Goal: Task Accomplishment & Management: Complete application form

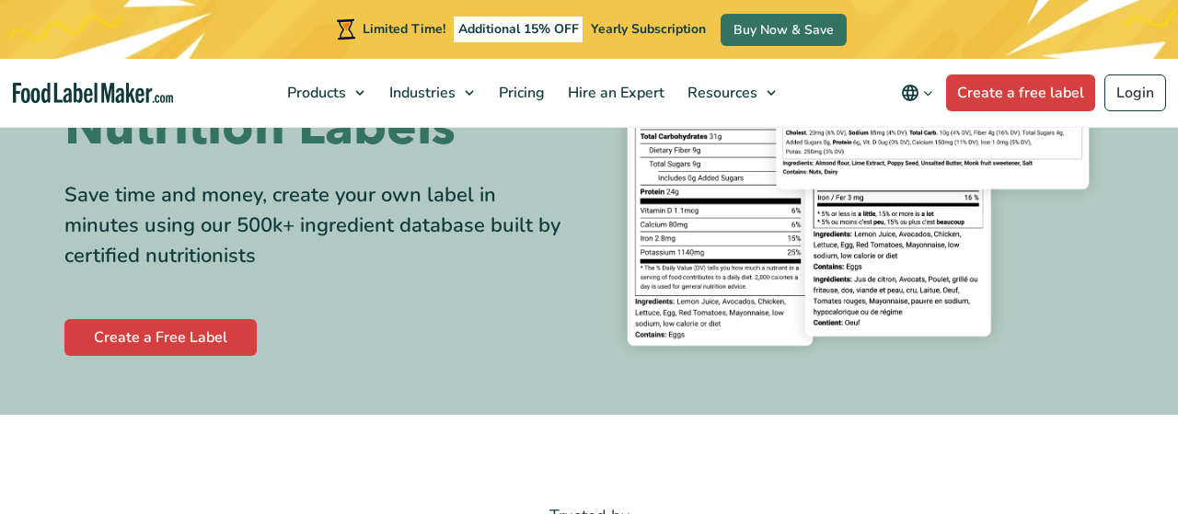
scroll to position [263, 0]
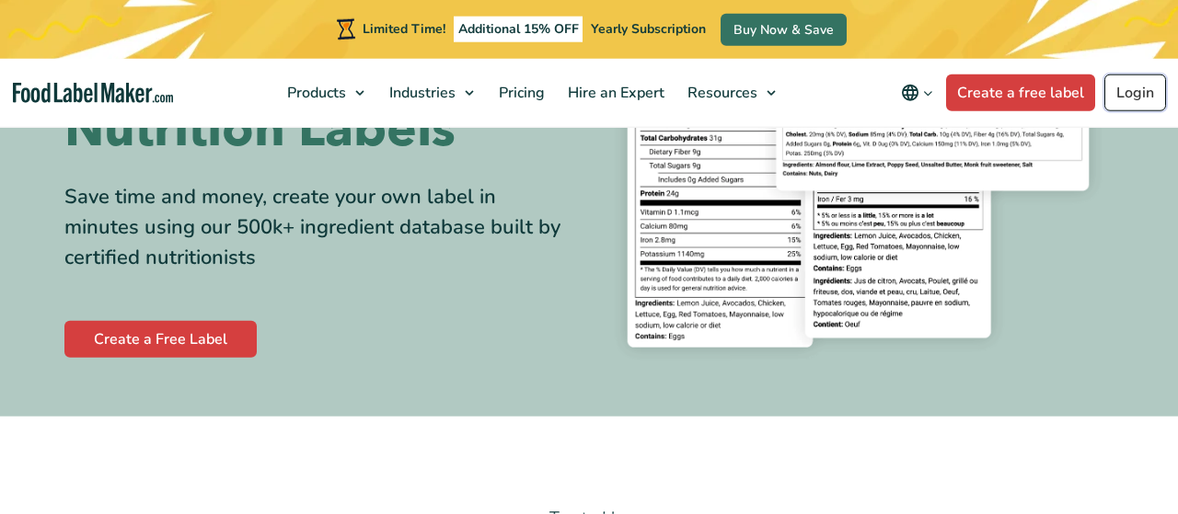
click at [1140, 98] on link "Login" at bounding box center [1135, 93] width 62 height 37
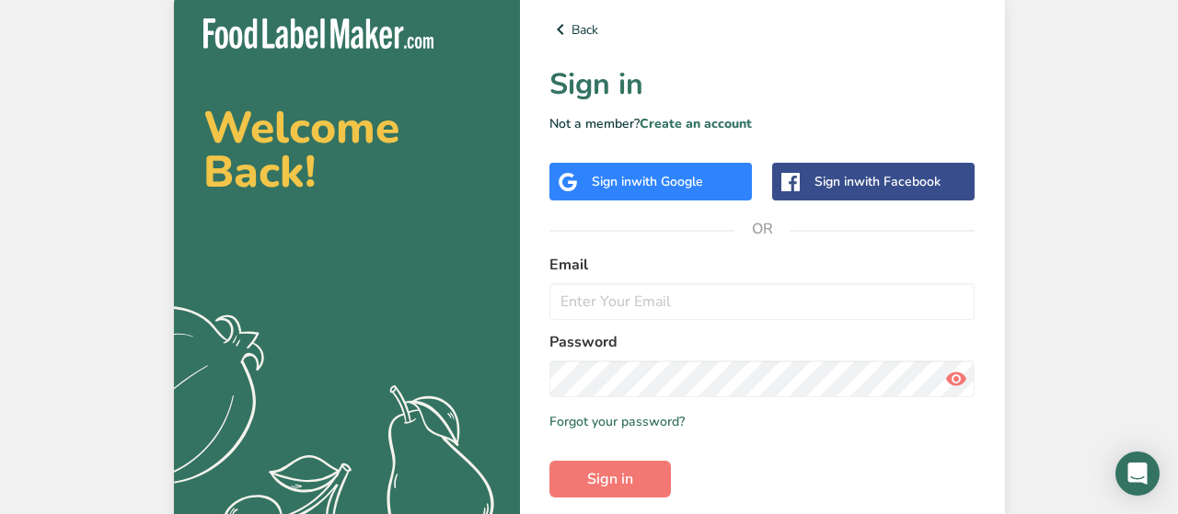
click at [645, 183] on span "with Google" at bounding box center [667, 181] width 72 height 17
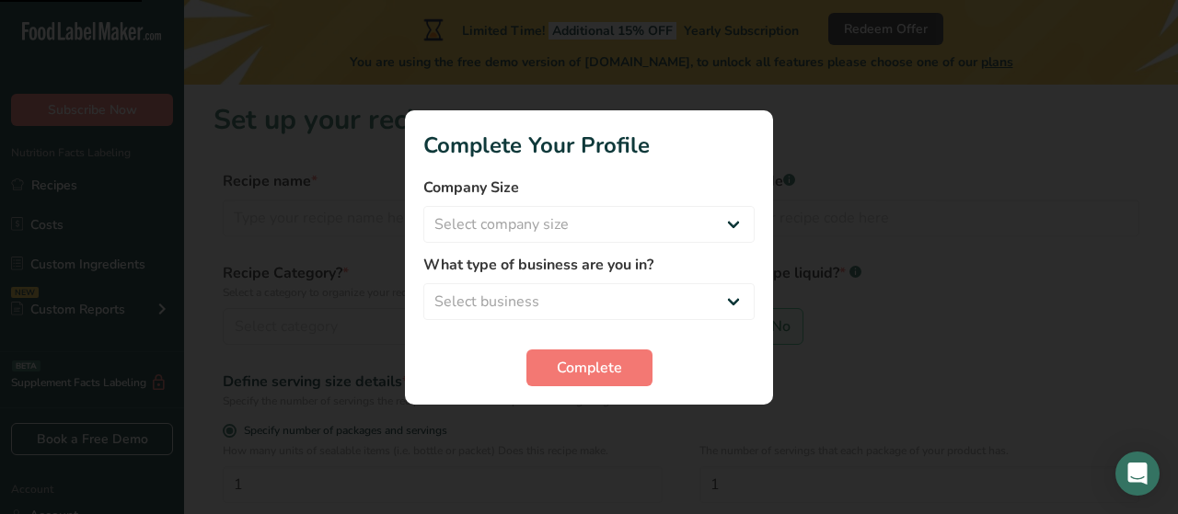
click at [829, 323] on div at bounding box center [589, 257] width 1178 height 514
click at [576, 361] on span "Complete" at bounding box center [589, 368] width 65 height 22
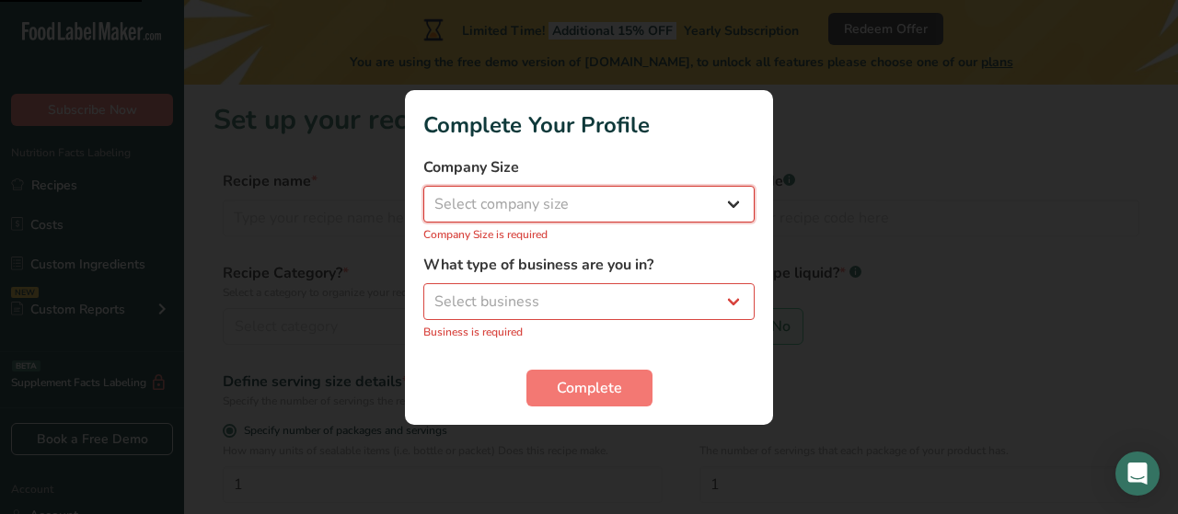
select select "1"
click option "Fewer than 10 Employees" at bounding box center [0, 0] width 0 height 0
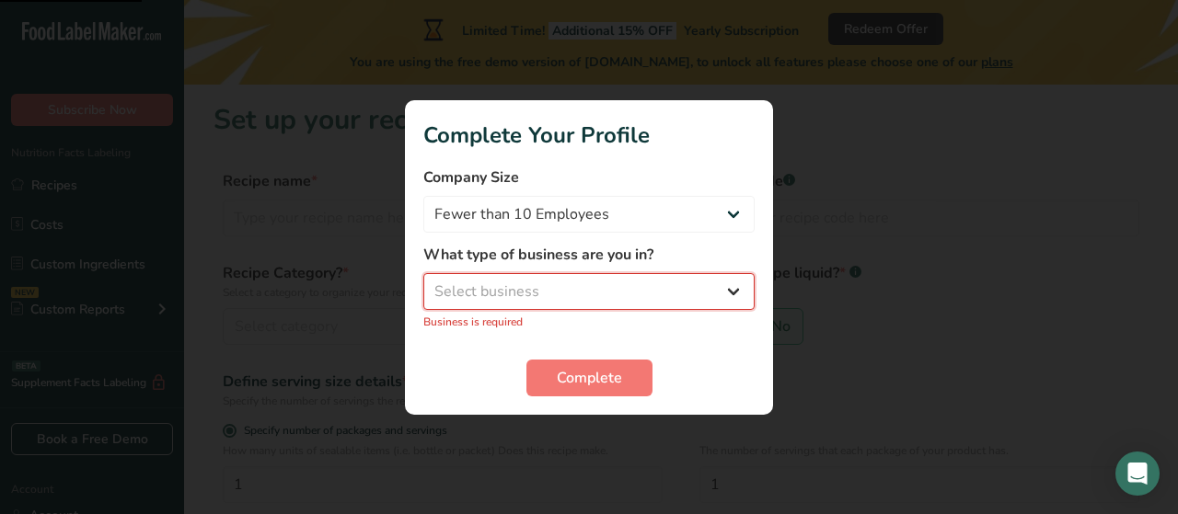
select select "8"
click option "Other" at bounding box center [0, 0] width 0 height 0
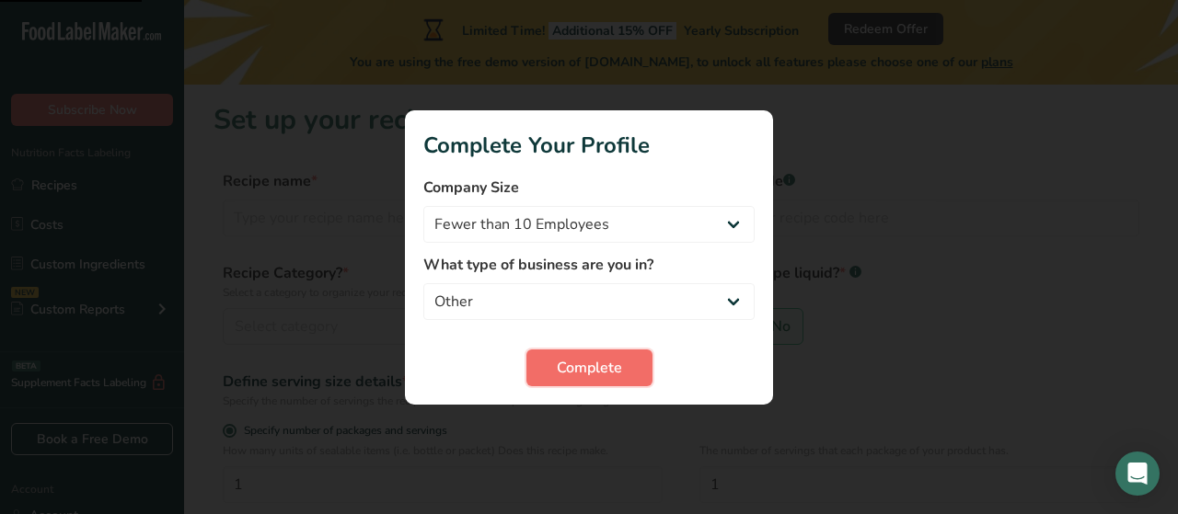
click at [564, 360] on span "Complete" at bounding box center [589, 368] width 65 height 22
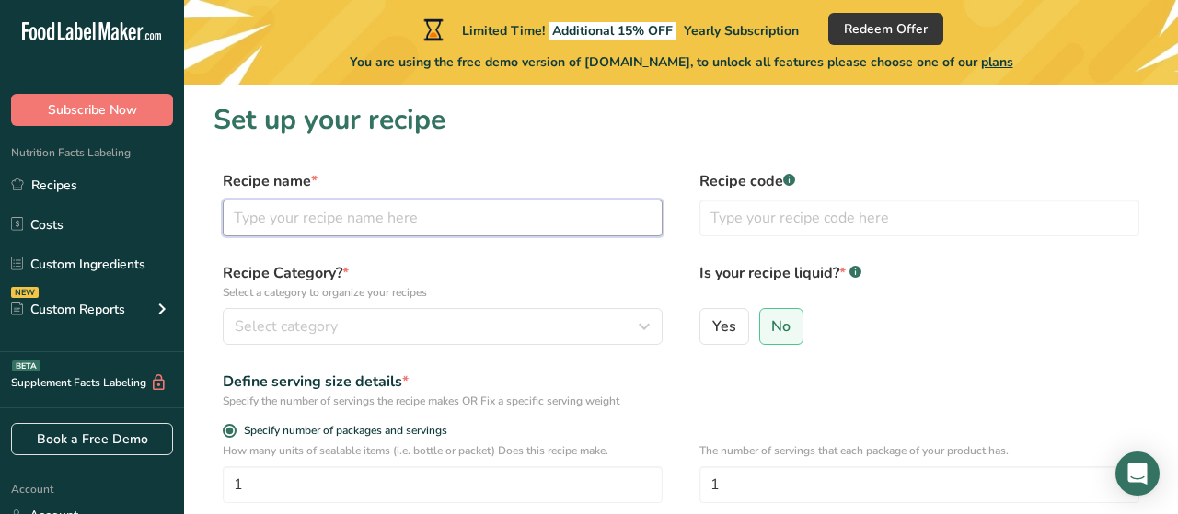
click at [409, 224] on input "text" at bounding box center [443, 218] width 440 height 37
